Goal: Transaction & Acquisition: Book appointment/travel/reservation

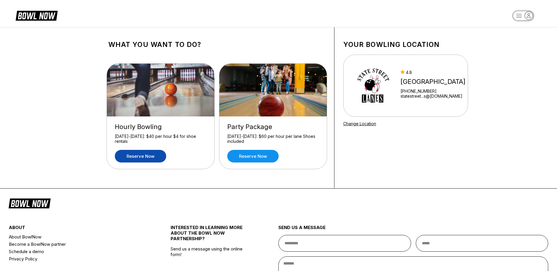
click at [146, 156] on link "Reserve now" at bounding box center [140, 156] width 51 height 13
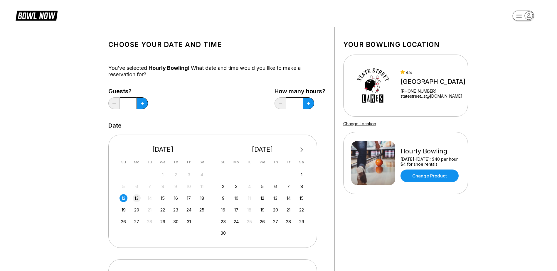
click at [136, 198] on div "13" at bounding box center [137, 198] width 8 height 8
click at [144, 102] on button at bounding box center [142, 103] width 11 height 12
click at [142, 105] on icon at bounding box center [142, 103] width 3 height 3
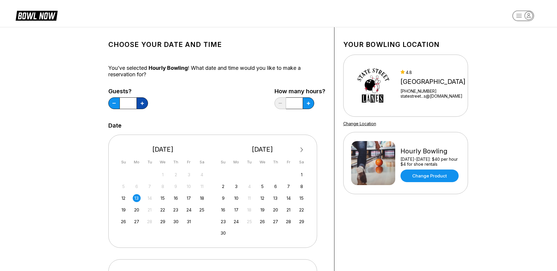
type input "*"
click at [328, 216] on div "Choose your Date and time You’ve selected Hourly Bowling ! What date and time w…" at bounding box center [217, 251] width 235 height 448
